Goal: Find specific page/section: Find specific page/section

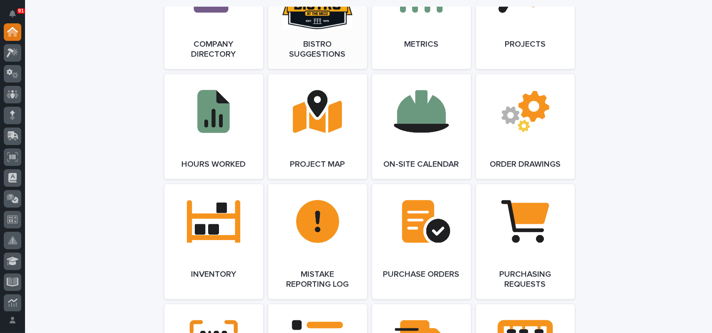
scroll to position [750, 0]
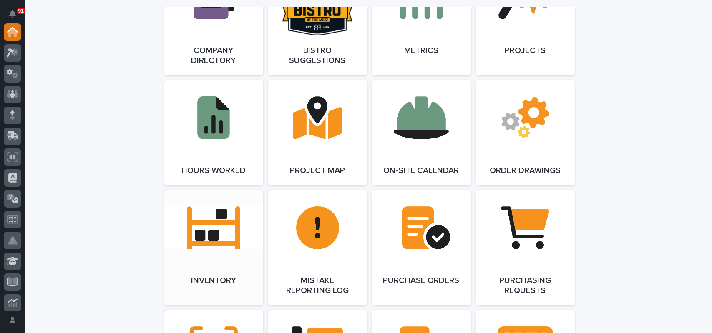
click at [208, 238] on link "Open Link" at bounding box center [213, 248] width 99 height 115
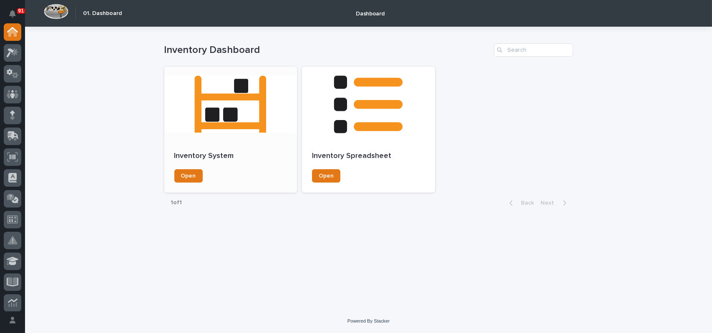
click at [193, 149] on div "Inventory System Open" at bounding box center [230, 167] width 133 height 51
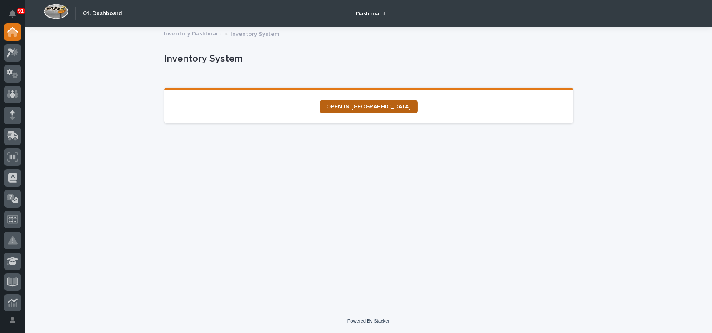
click at [367, 105] on span "OPEN IN [GEOGRAPHIC_DATA]" at bounding box center [368, 107] width 84 height 6
